Goal: Navigation & Orientation: Find specific page/section

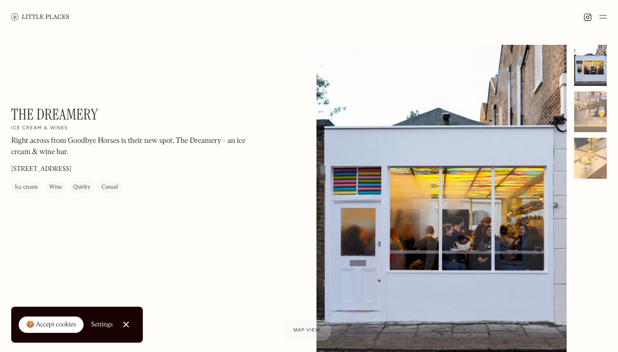
click at [50, 327] on div "🍪 Accept cookies" at bounding box center [51, 324] width 50 height 9
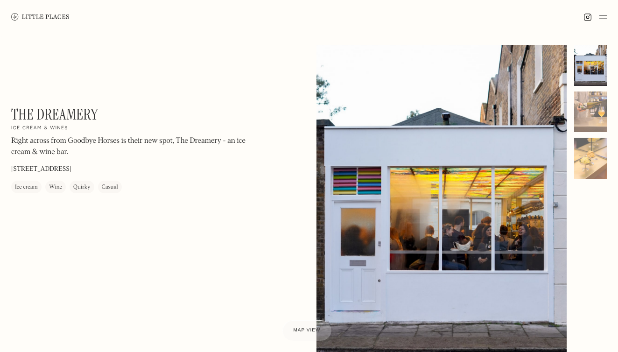
click at [603, 21] on img at bounding box center [603, 16] width 7 height 11
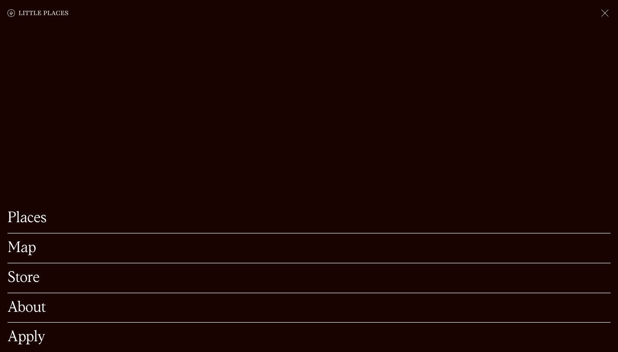
click at [39, 309] on link "About" at bounding box center [308, 308] width 603 height 14
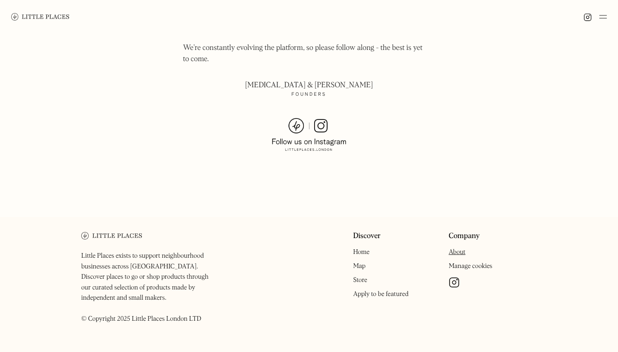
scroll to position [681, 0]
click at [362, 263] on link "Map" at bounding box center [359, 266] width 13 height 7
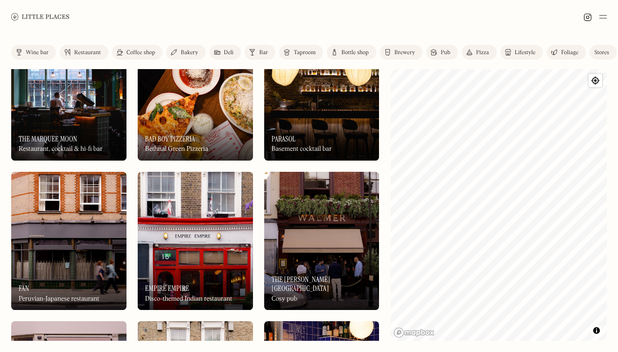
scroll to position [48, 0]
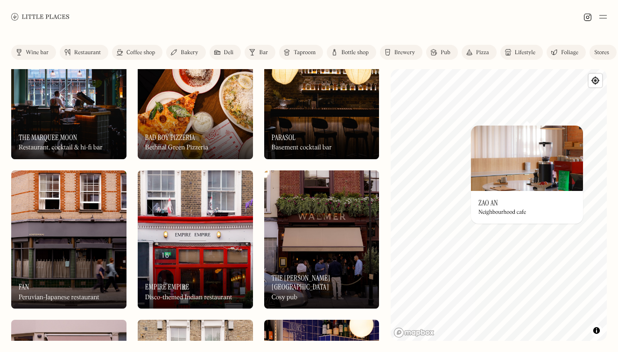
click at [517, 157] on img at bounding box center [527, 158] width 112 height 65
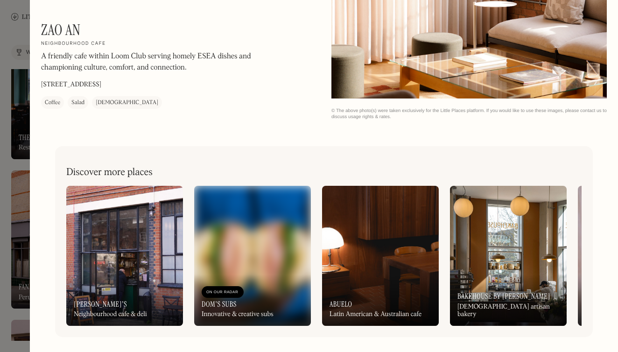
scroll to position [1313, 0]
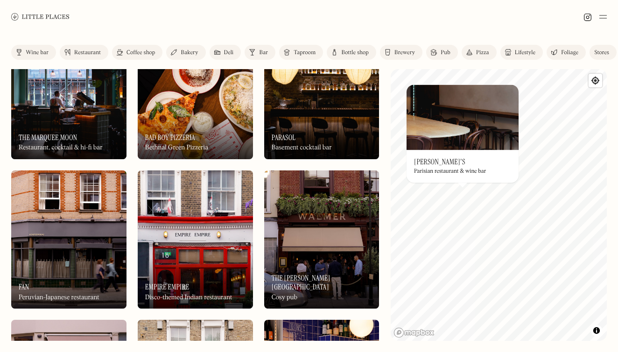
click at [484, 128] on img at bounding box center [463, 117] width 112 height 65
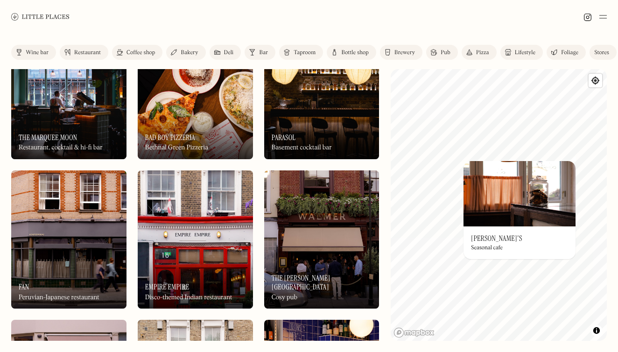
click at [522, 198] on img at bounding box center [520, 193] width 112 height 65
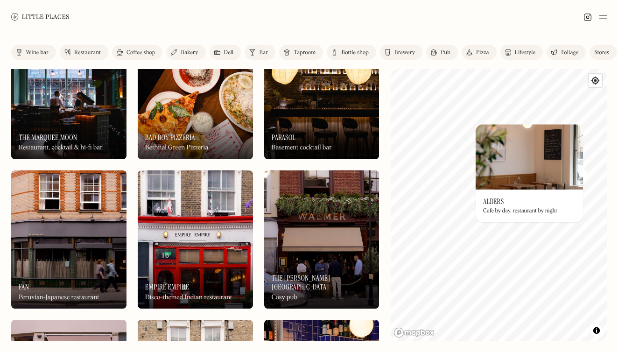
click at [558, 173] on img at bounding box center [529, 156] width 107 height 65
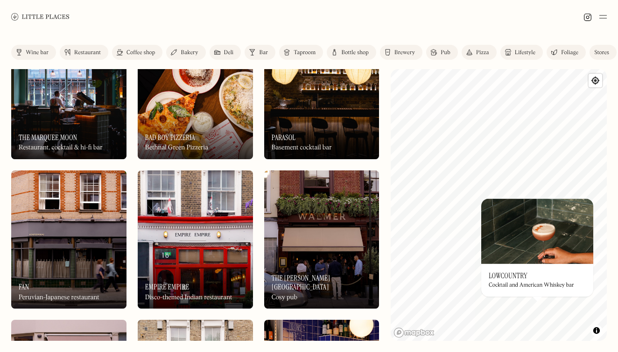
click at [551, 262] on img at bounding box center [538, 231] width 112 height 65
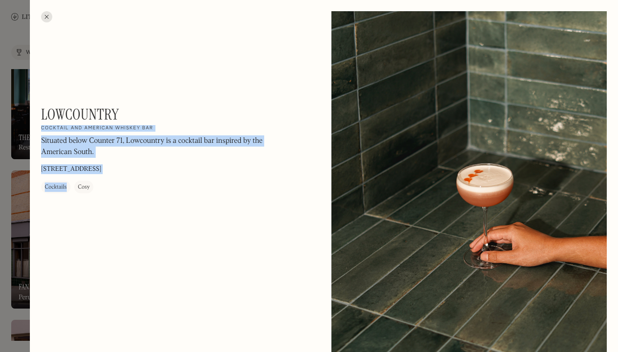
drag, startPoint x: 128, startPoint y: 115, endPoint x: 40, endPoint y: 111, distance: 87.5
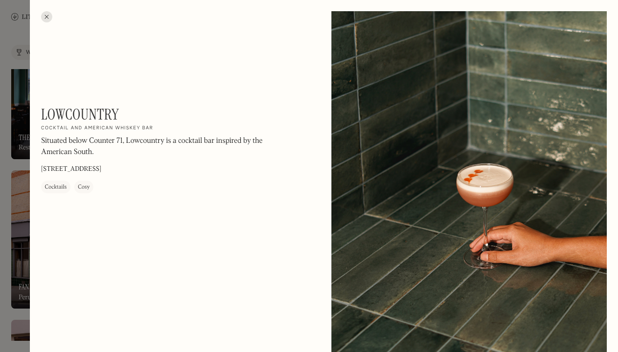
click at [81, 107] on h1 "Lowcountry" at bounding box center [80, 115] width 78 height 18
drag, startPoint x: 122, startPoint y: 113, endPoint x: 43, endPoint y: 113, distance: 78.9
click at [43, 113] on div "Lowcountry On Our Radar Cocktail and American Whiskey bar Situated below Counte…" at bounding box center [167, 150] width 252 height 88
copy h1 "Lowcountry"
click at [46, 14] on div at bounding box center [46, 16] width 11 height 11
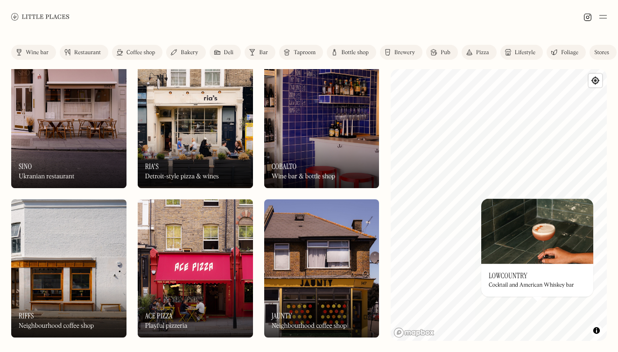
scroll to position [320, 0]
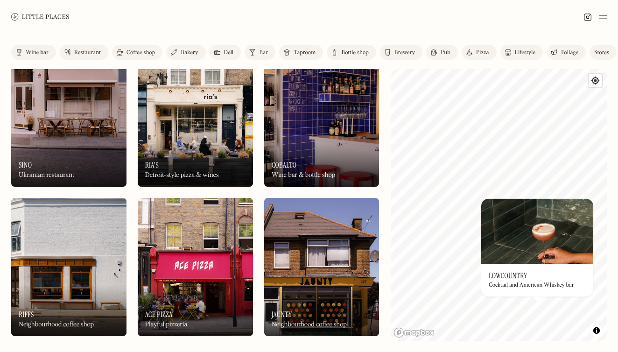
click at [225, 143] on div "On Our Radar Ria's Detroit-style pizza & wines" at bounding box center [195, 160] width 115 height 51
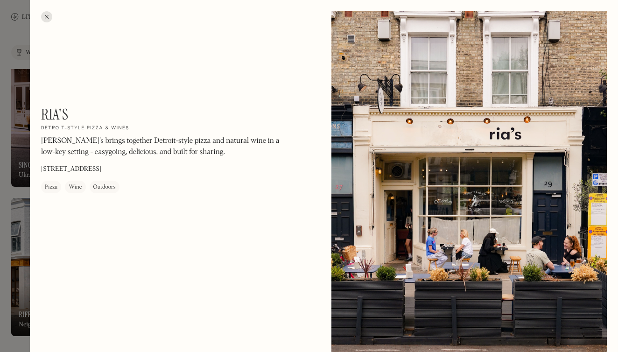
click at [46, 16] on div at bounding box center [46, 16] width 11 height 11
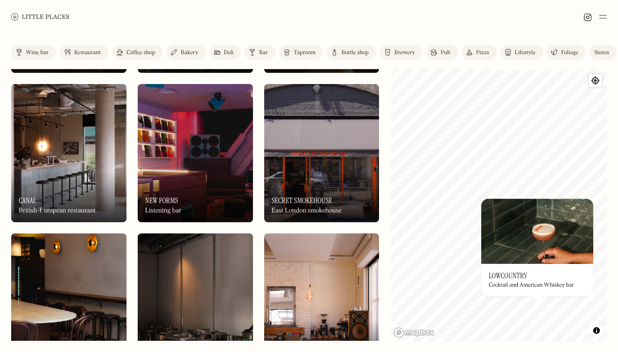
scroll to position [1188, 0]
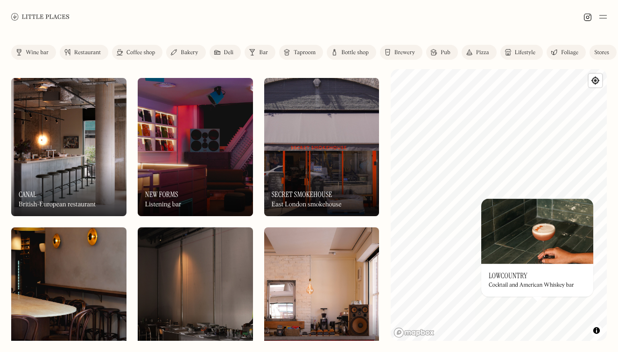
click at [232, 159] on img at bounding box center [195, 147] width 115 height 138
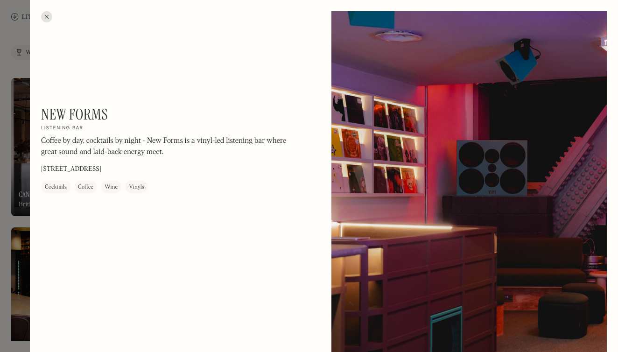
click at [603, 15] on div at bounding box center [470, 183] width 276 height 345
click at [46, 19] on div at bounding box center [46, 16] width 11 height 11
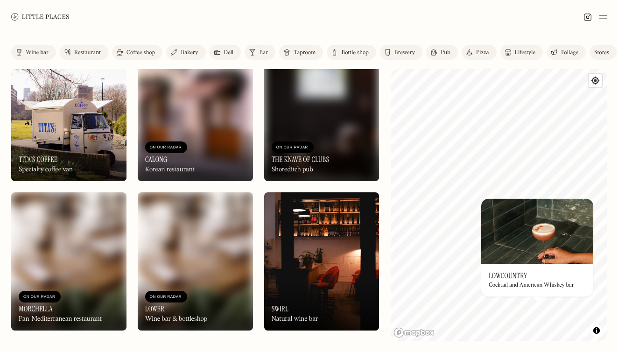
scroll to position [1971, 0]
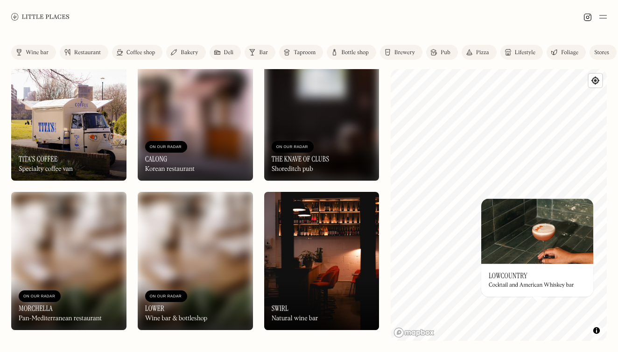
click at [361, 256] on img at bounding box center [321, 261] width 115 height 138
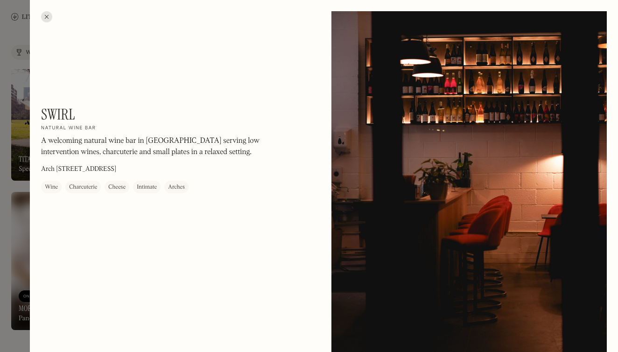
click at [49, 17] on div at bounding box center [46, 16] width 11 height 11
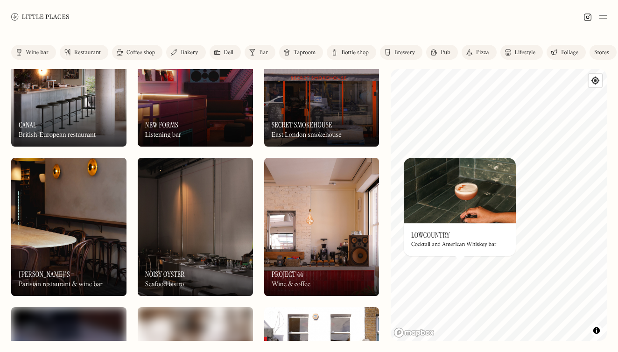
scroll to position [1174, 0]
